Goal: Information Seeking & Learning: Learn about a topic

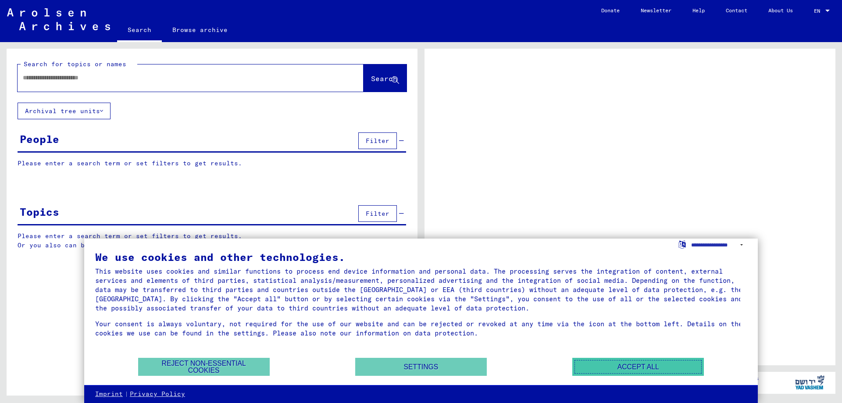
click at [615, 367] on button "Accept all" at bounding box center [638, 367] width 132 height 18
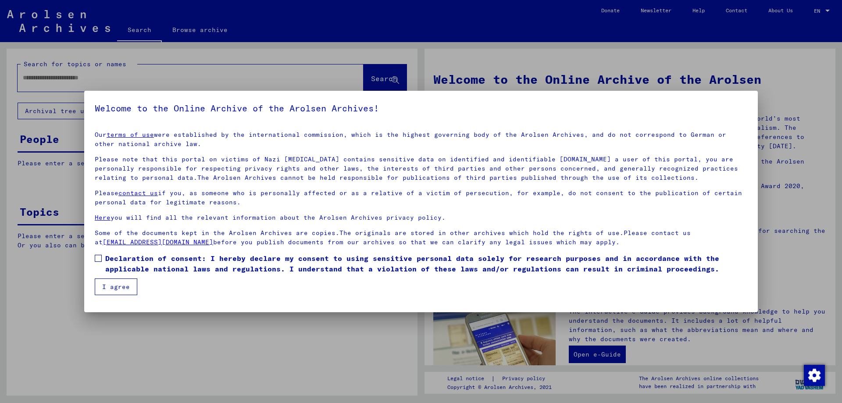
click at [99, 256] on span at bounding box center [98, 258] width 7 height 7
drag, startPoint x: 106, startPoint y: 288, endPoint x: 91, endPoint y: 254, distance: 36.5
click at [106, 287] on button "I agree" at bounding box center [116, 287] width 43 height 17
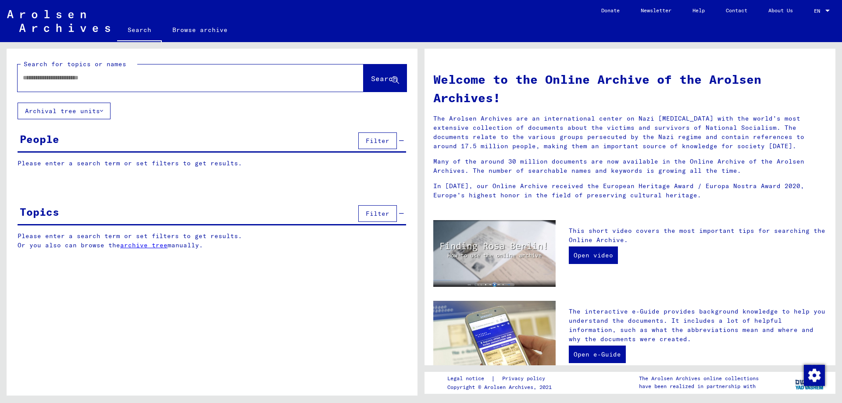
click at [43, 76] on input "text" at bounding box center [180, 77] width 315 height 9
type input "**********"
click at [371, 77] on span "Search" at bounding box center [384, 78] width 26 height 9
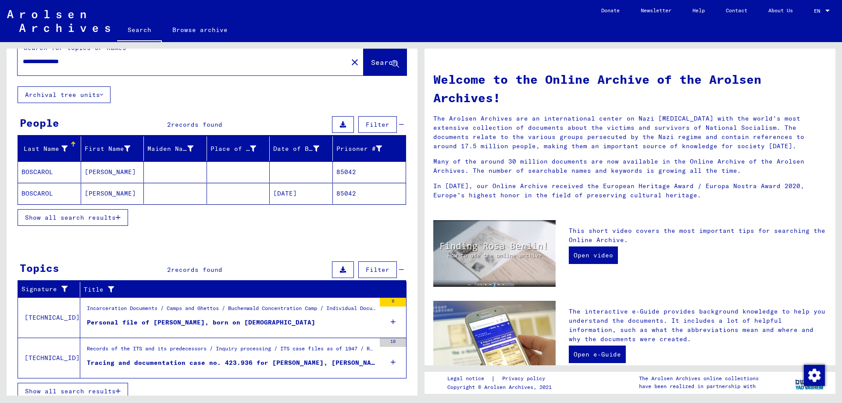
scroll to position [25, 0]
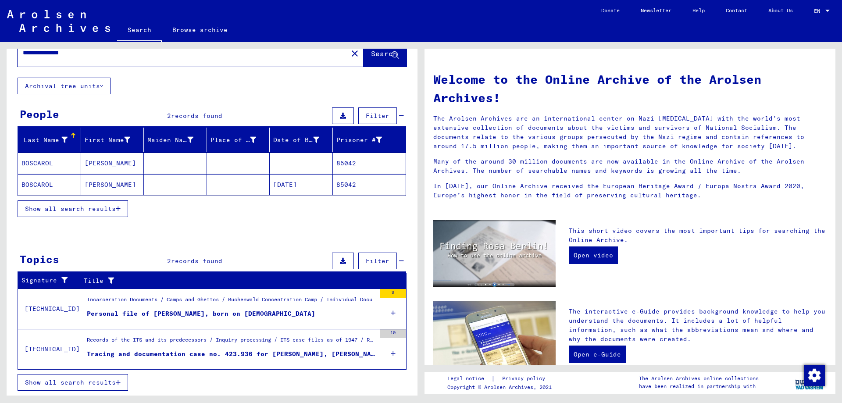
click at [177, 313] on div "Personal file of [PERSON_NAME], born on [DEMOGRAPHIC_DATA]" at bounding box center [201, 313] width 229 height 9
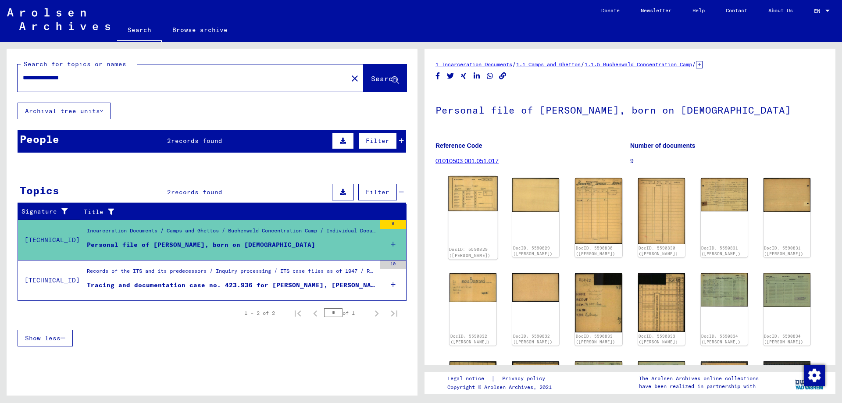
click at [463, 203] on img at bounding box center [473, 193] width 50 height 35
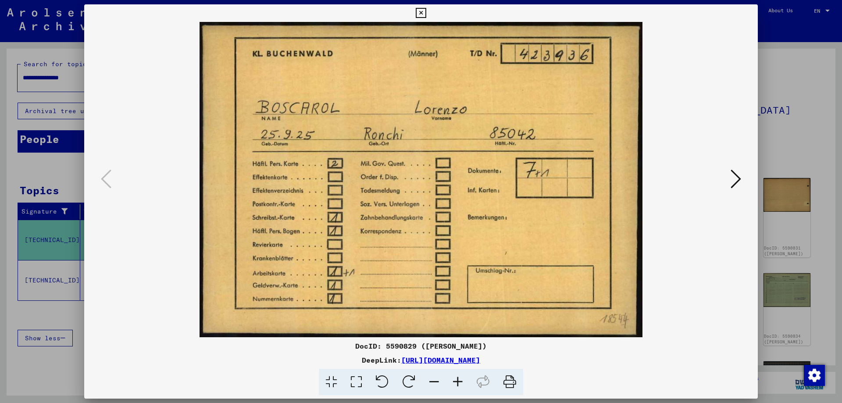
click at [740, 180] on icon at bounding box center [736, 178] width 11 height 21
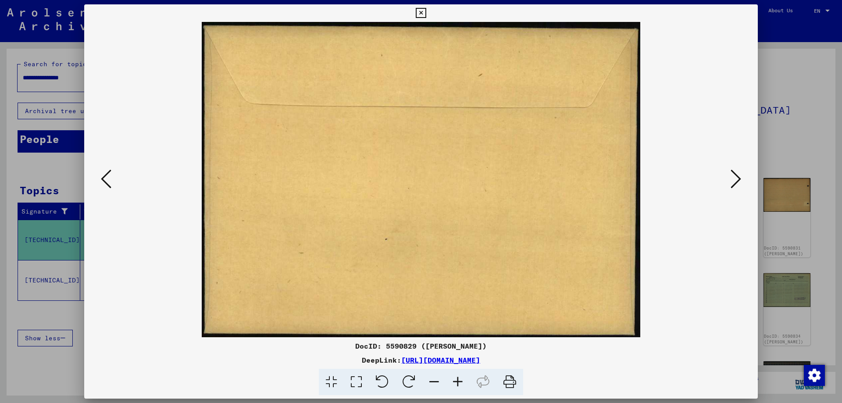
click at [744, 180] on div at bounding box center [421, 179] width 674 height 315
click at [738, 180] on icon at bounding box center [736, 178] width 11 height 21
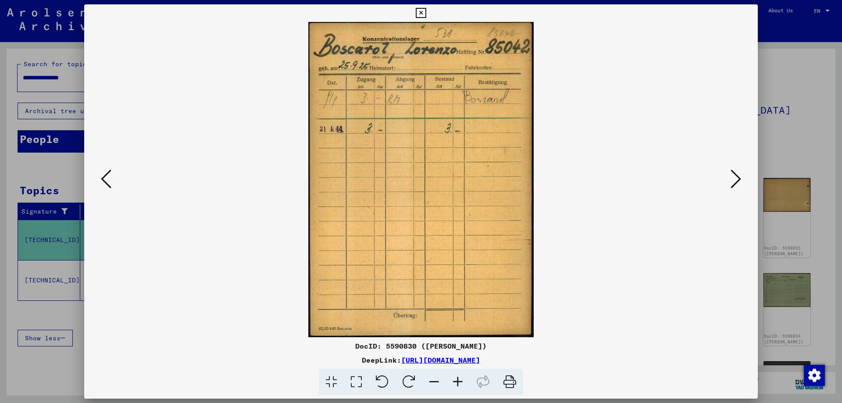
click at [737, 174] on icon at bounding box center [736, 178] width 11 height 21
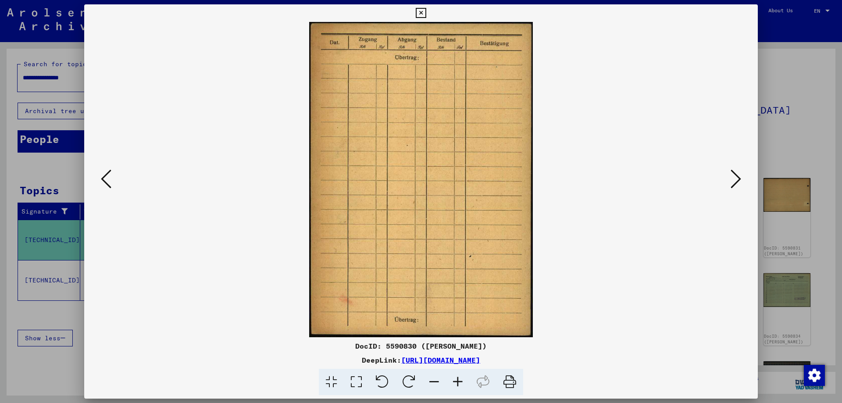
click at [737, 174] on icon at bounding box center [736, 178] width 11 height 21
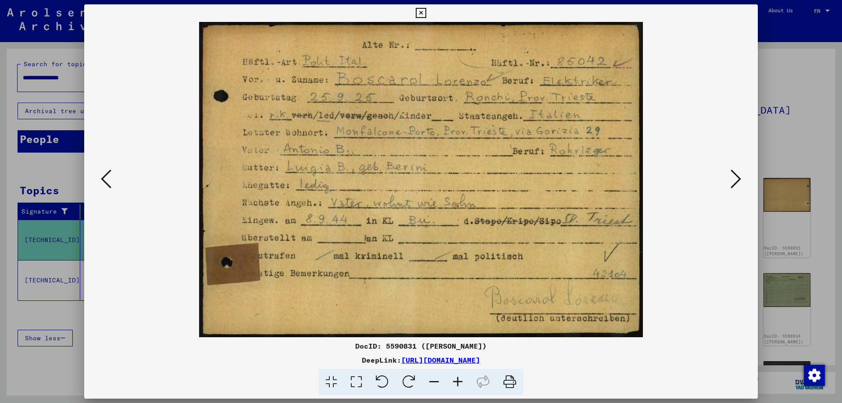
click at [739, 179] on icon at bounding box center [736, 178] width 11 height 21
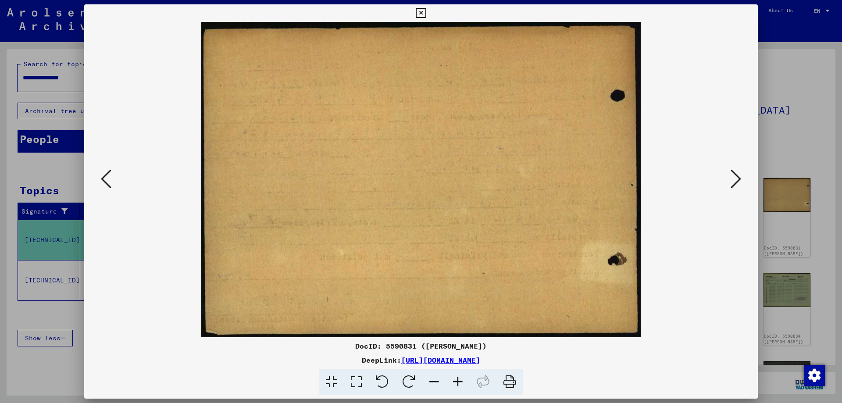
click at [739, 178] on icon at bounding box center [736, 178] width 11 height 21
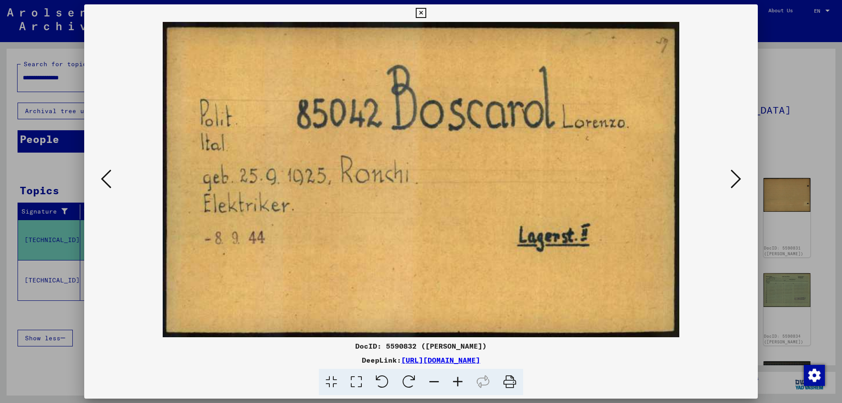
click at [739, 178] on icon at bounding box center [736, 178] width 11 height 21
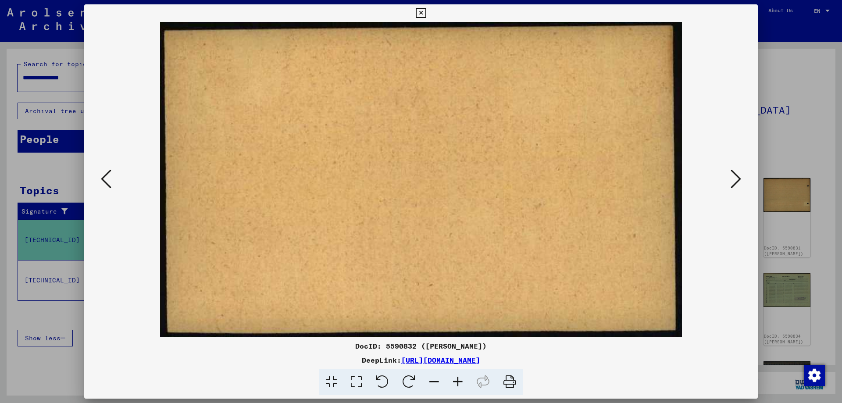
click at [739, 178] on icon at bounding box center [736, 178] width 11 height 21
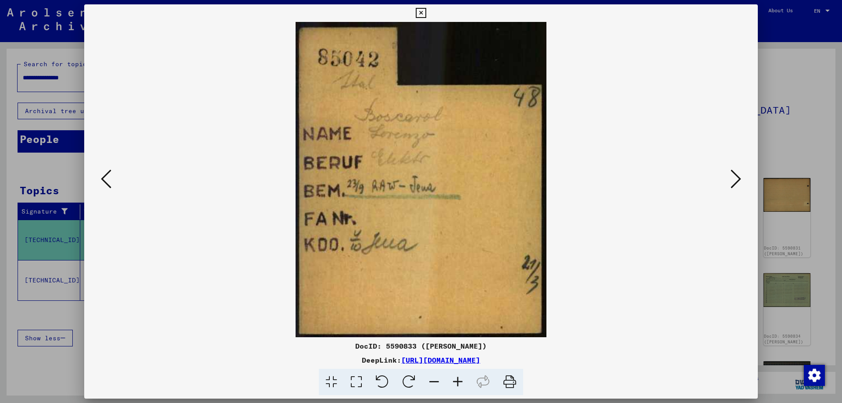
click at [739, 178] on icon at bounding box center [736, 178] width 11 height 21
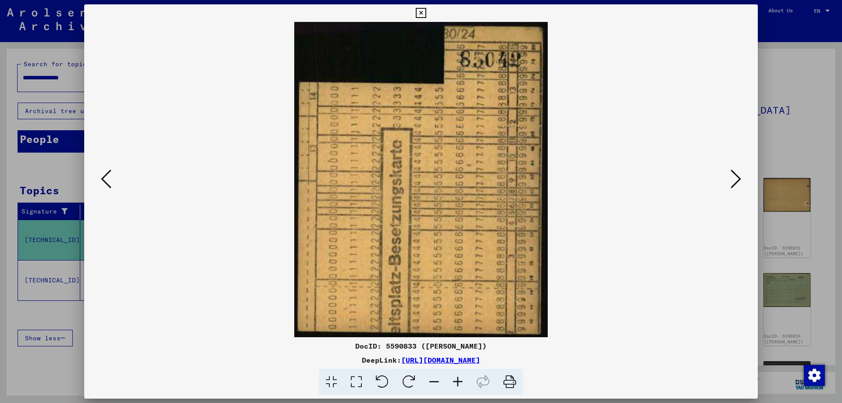
click at [739, 178] on icon at bounding box center [736, 178] width 11 height 21
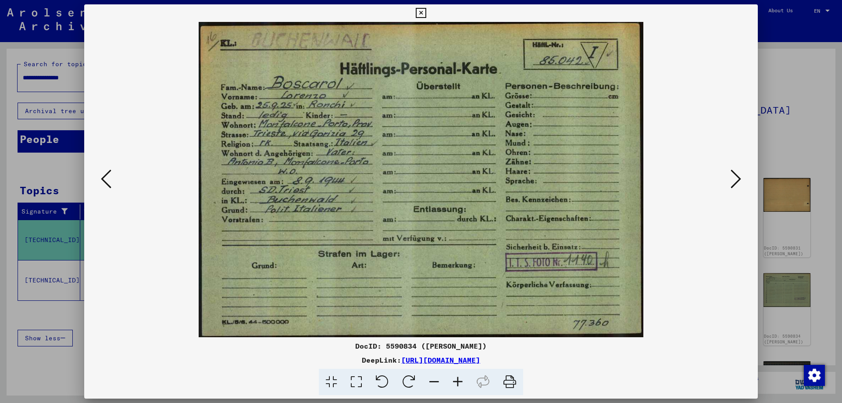
click at [740, 178] on icon at bounding box center [736, 178] width 11 height 21
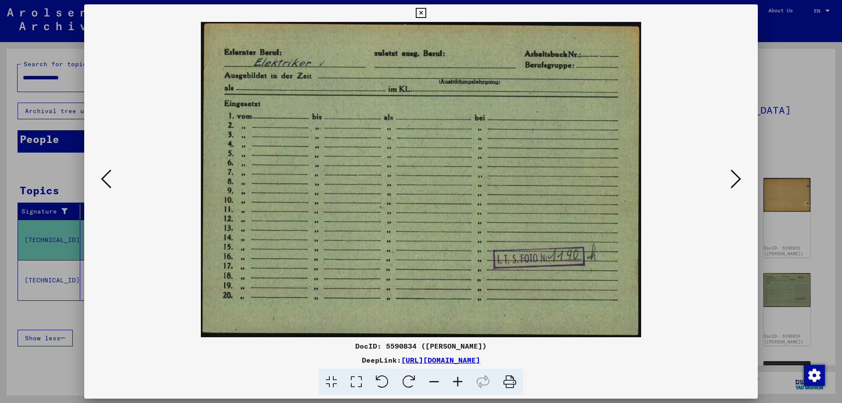
click at [740, 178] on icon at bounding box center [736, 178] width 11 height 21
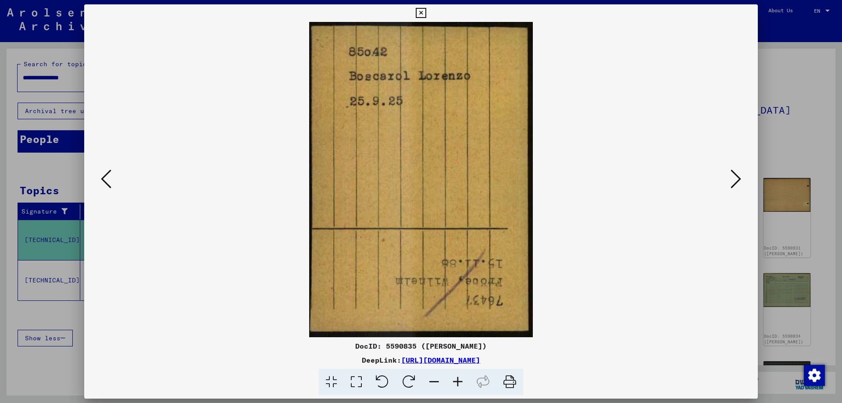
click at [740, 178] on icon at bounding box center [736, 178] width 11 height 21
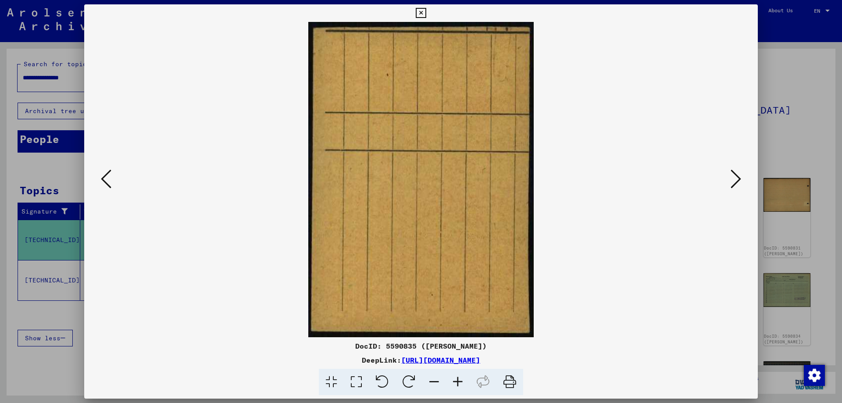
click at [740, 178] on icon at bounding box center [736, 178] width 11 height 21
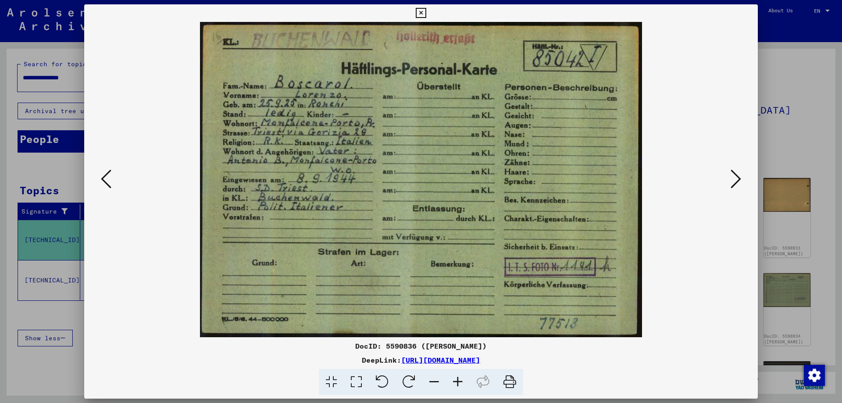
click at [738, 178] on icon at bounding box center [736, 178] width 11 height 21
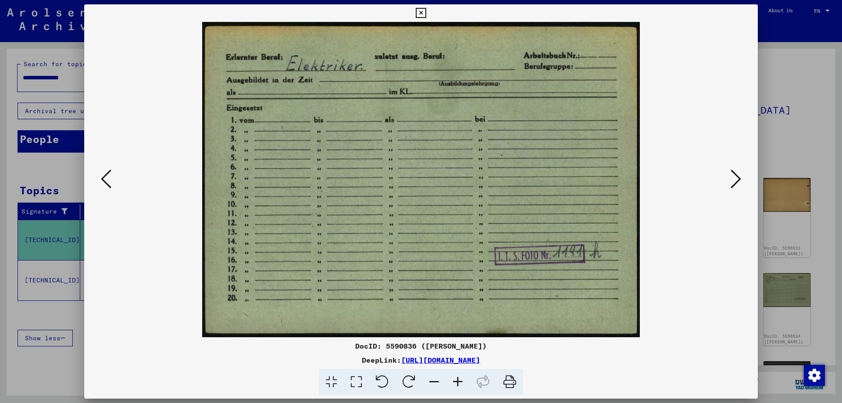
click at [738, 178] on icon at bounding box center [736, 178] width 11 height 21
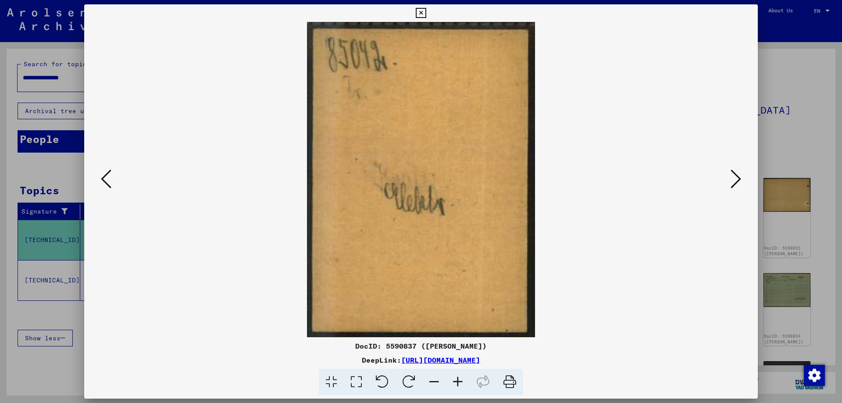
click at [738, 178] on icon at bounding box center [736, 178] width 11 height 21
